Goal: Use online tool/utility: Utilize a website feature to perform a specific function

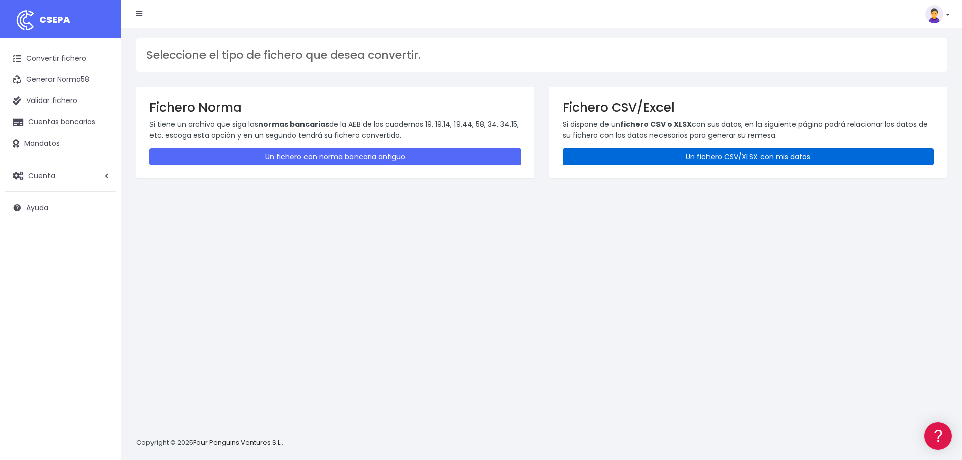
click at [688, 156] on link "Un fichero CSV/XLSX con mis datos" at bounding box center [749, 156] width 372 height 17
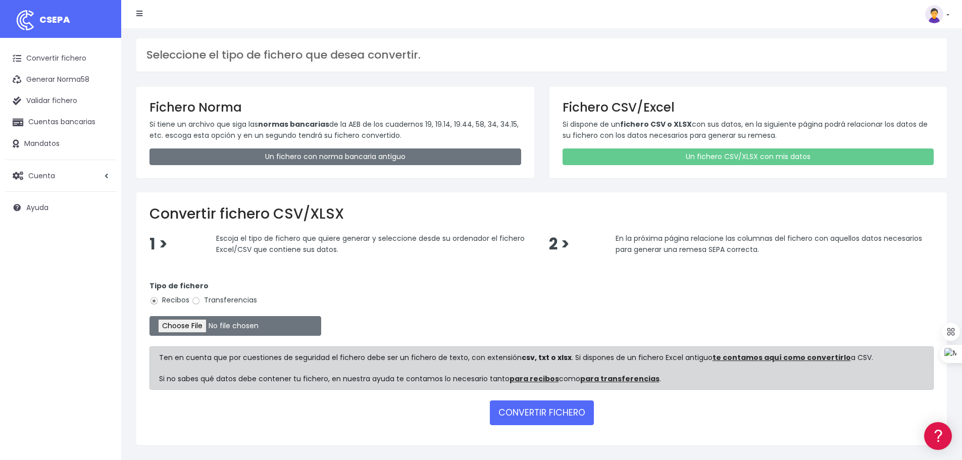
click at [227, 298] on label "Transferencias" at bounding box center [224, 300] width 66 height 11
click at [201, 298] on input "Transferencias" at bounding box center [195, 300] width 9 height 9
radio input "true"
click at [205, 330] on input "file" at bounding box center [236, 326] width 172 height 20
type input "C:\fakepath\transferencias-2025-08-22.csv"
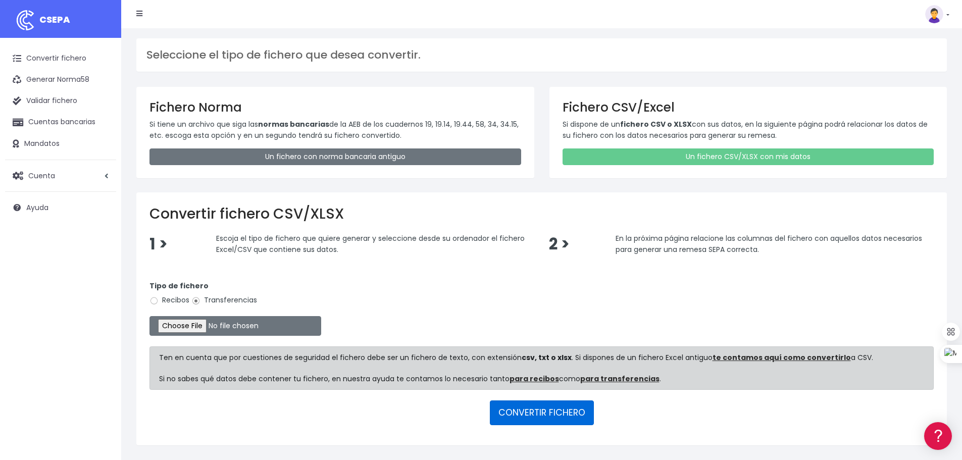
click at [532, 418] on button "CONVERTIR FICHERO" at bounding box center [542, 413] width 104 height 24
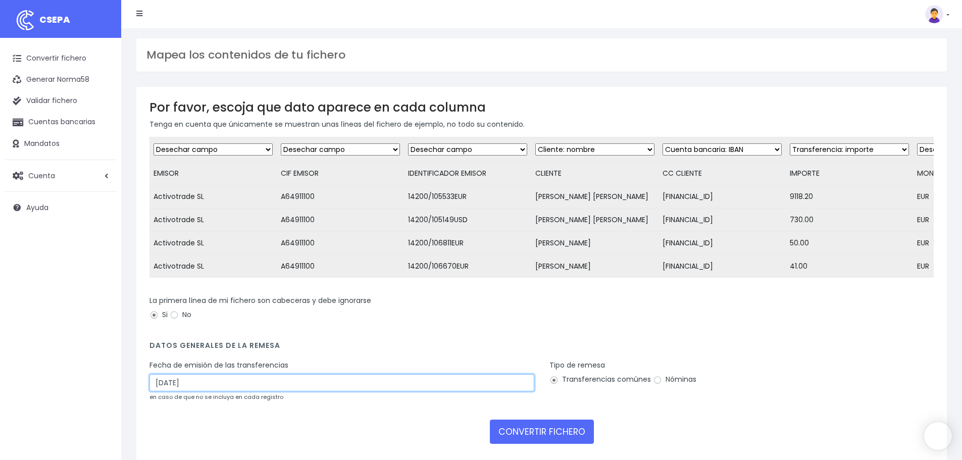
click at [213, 384] on input "[DATE]" at bounding box center [342, 382] width 385 height 17
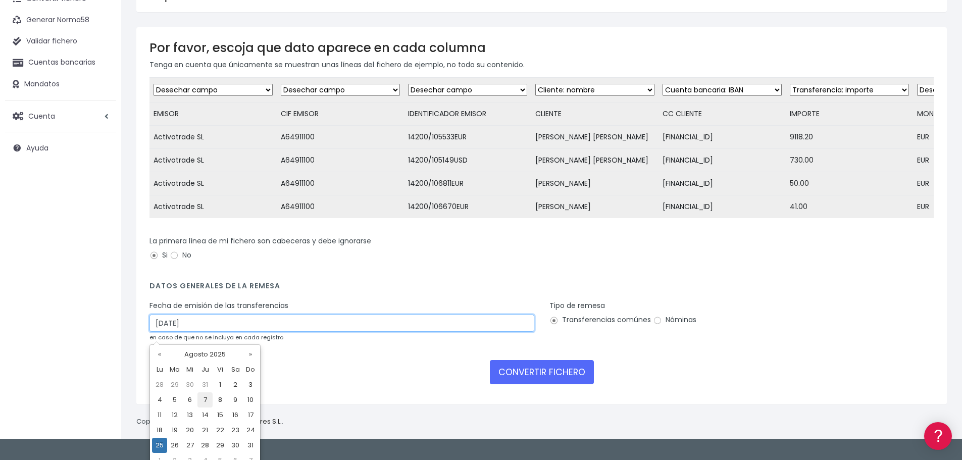
scroll to position [70, 0]
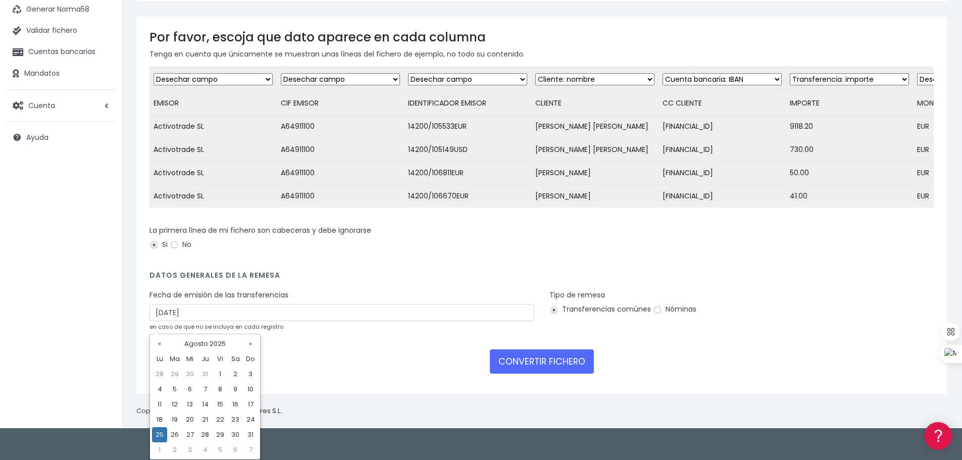
click at [157, 433] on td "25" at bounding box center [159, 434] width 15 height 15
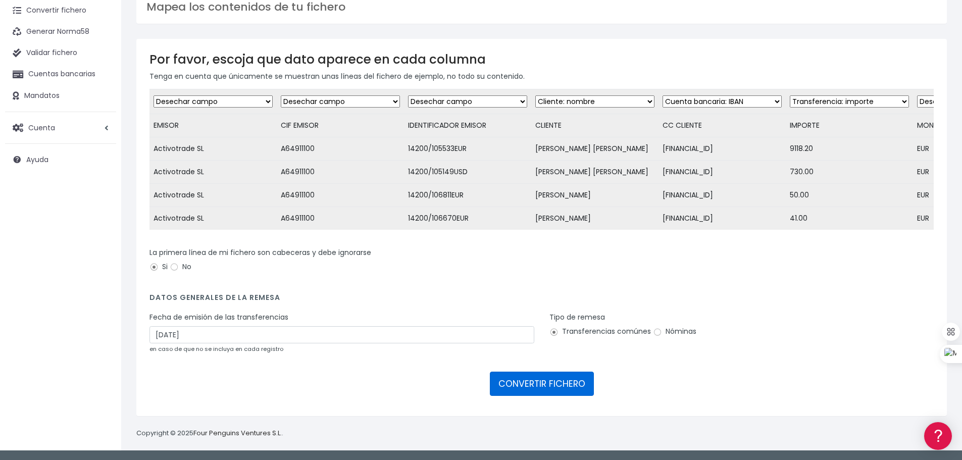
click at [539, 385] on button "CONVERTIR FICHERO" at bounding box center [542, 384] width 104 height 24
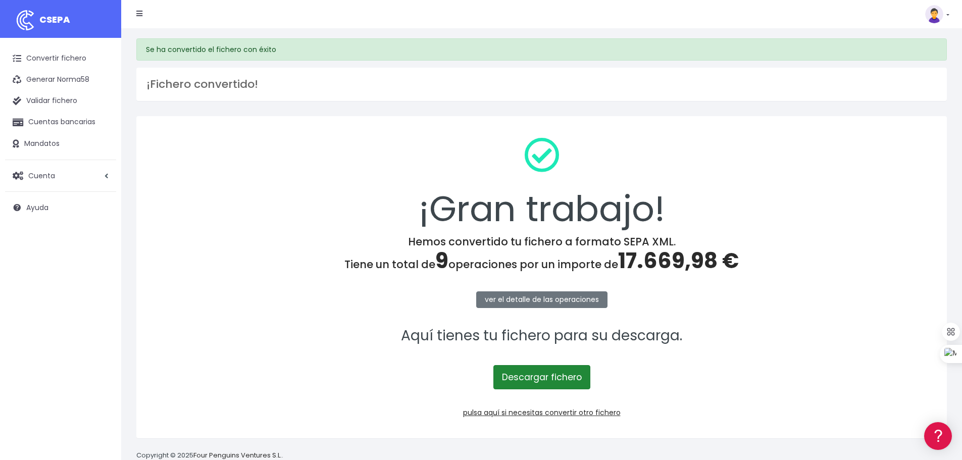
click at [545, 379] on link "Descargar fichero" at bounding box center [541, 377] width 97 height 24
